Goal: Check status: Check status

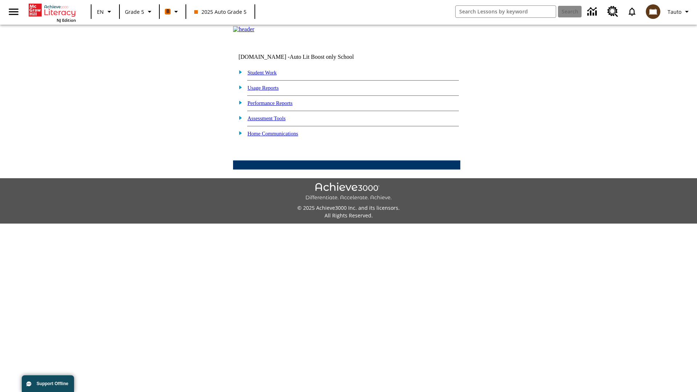
click at [267, 75] on link "Student Work" at bounding box center [261, 73] width 29 height 6
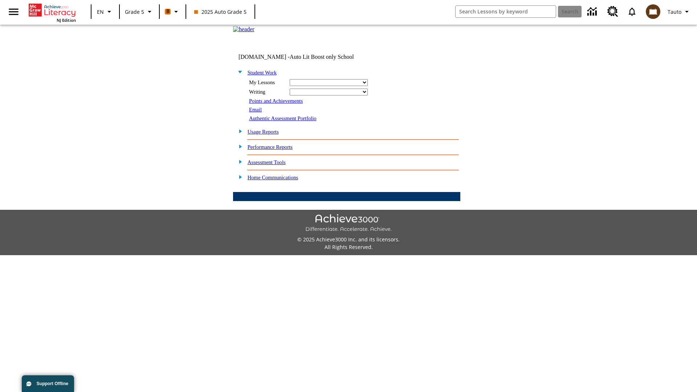
select select "/options/reports/?report_id=12&atype=21&section=2"
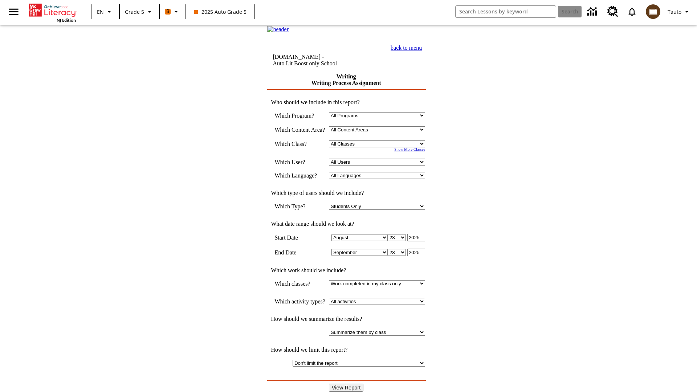
click at [379, 147] on select "Select a Class: All Classes 2025 Auto Grade 5 OL 2025 Auto Grade 6" at bounding box center [377, 143] width 96 height 7
select select "11133131"
